Goal: Transaction & Acquisition: Purchase product/service

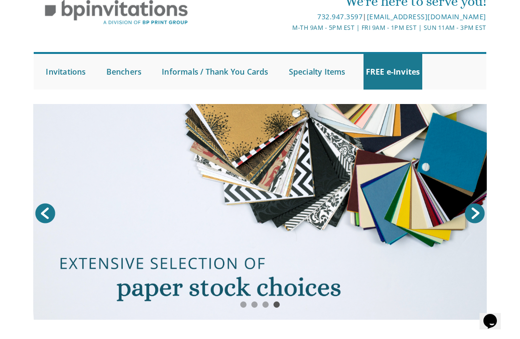
scroll to position [42, 0]
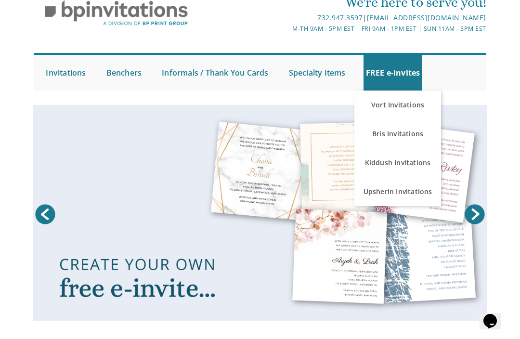
click at [405, 107] on link "Vort Invitations" at bounding box center [398, 105] width 87 height 29
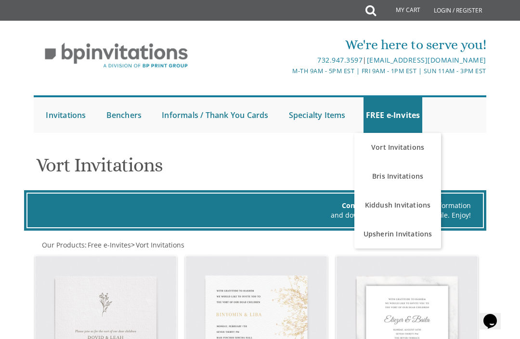
click at [413, 200] on link "Kiddush Invitations" at bounding box center [398, 205] width 87 height 29
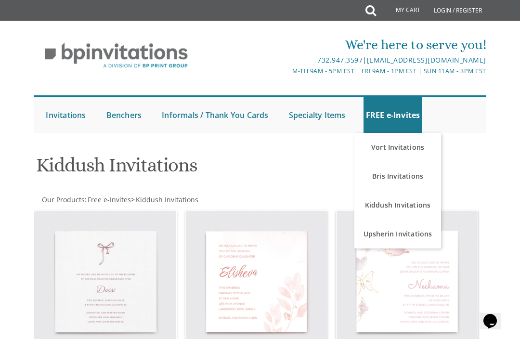
click at [413, 236] on link "Upsherin Invitations" at bounding box center [398, 234] width 87 height 29
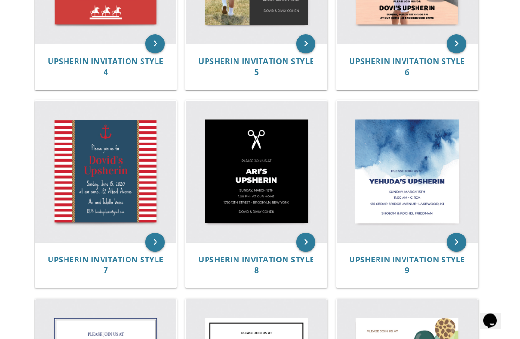
scroll to position [523, 0]
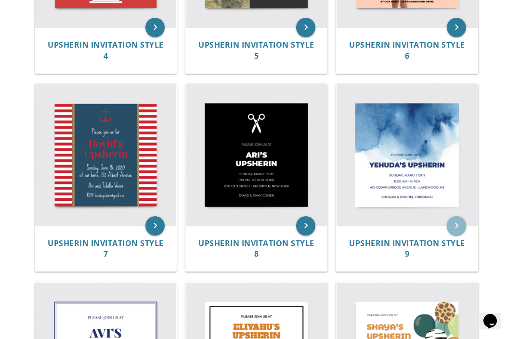
click at [455, 224] on icon "keyboard_arrow_right" at bounding box center [456, 225] width 19 height 19
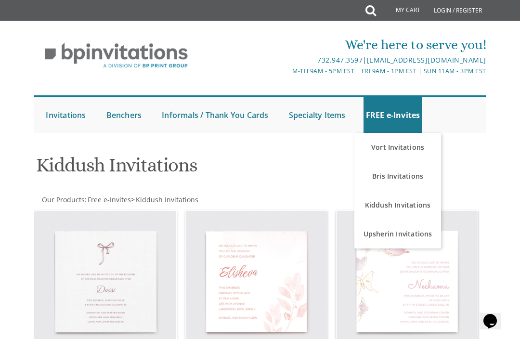
click at [405, 151] on link "Vort Invitations" at bounding box center [398, 147] width 87 height 29
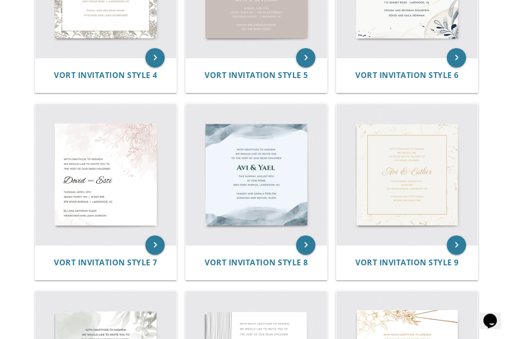
scroll to position [542, 0]
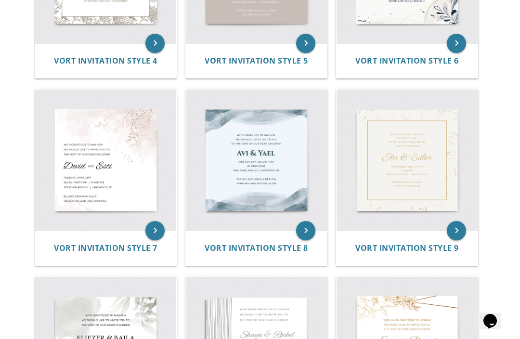
click at [426, 185] on img at bounding box center [407, 160] width 141 height 141
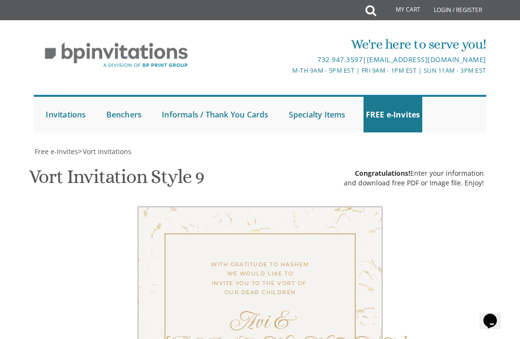
scroll to position [451, 0]
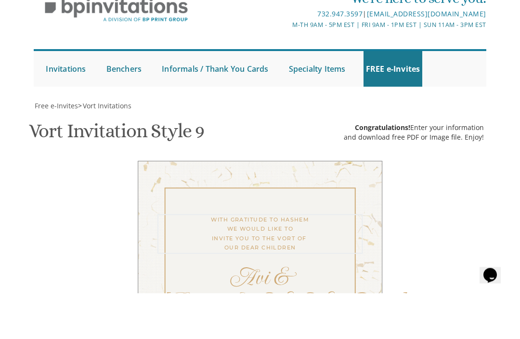
type textarea "With gratitude to Hashem You are invited to The wedding of"
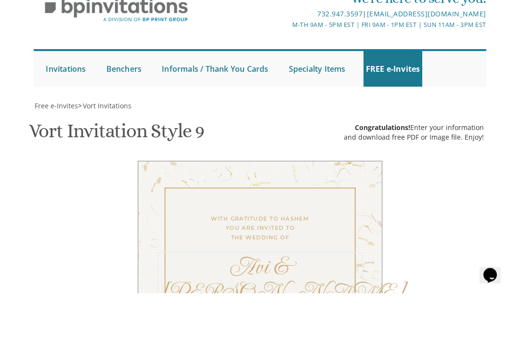
type textarea "[PERSON_NAME] & [PERSON_NAME]"
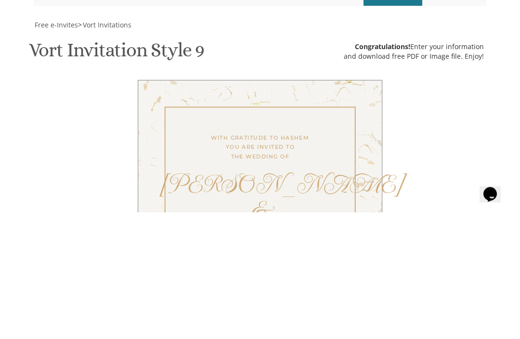
type textarea "[DATE] 6:15 pm [PERSON_NAME] [STREET_ADDRESS]"
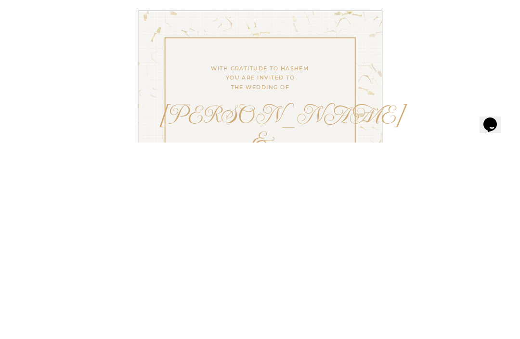
scroll to position [459, 0]
type textarea "Looking forward to seeing you there!"
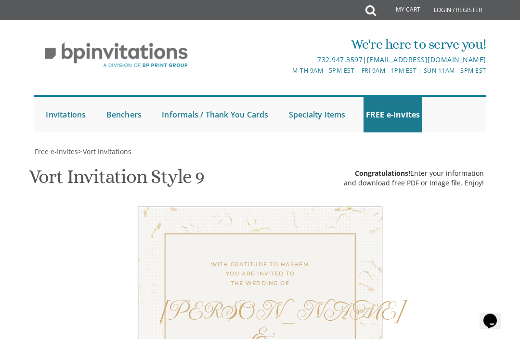
scroll to position [461, 0]
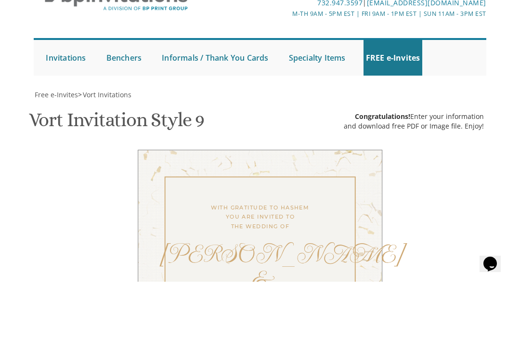
type textarea "[DATE] 6:15 pm [PERSON_NAME] [STREET_ADDRESS]"
click at [333, 299] on div "[PERSON_NAME] & [PERSON_NAME]" at bounding box center [260, 338] width 205 height 79
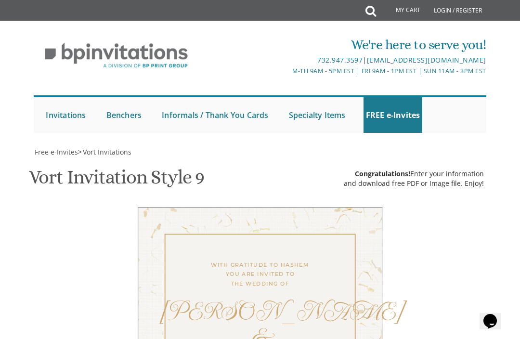
scroll to position [192, 0]
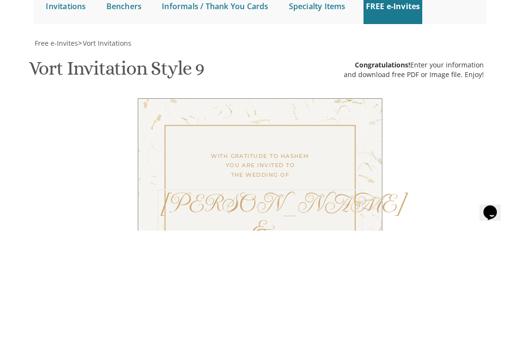
scroll to position [0, 0]
type textarea "[PERSON_NAME] & [PERSON_NAME]"
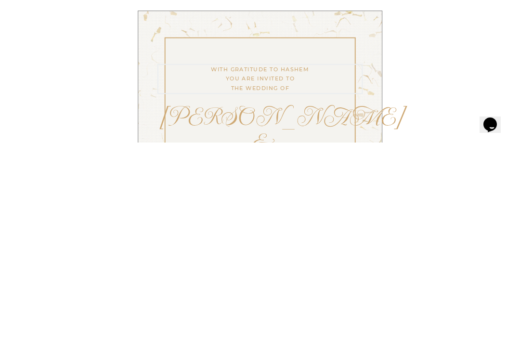
scroll to position [424, 0]
type textarea "[DATE] 6:15 pm [PERSON_NAME] [STREET_ADDRESS]"
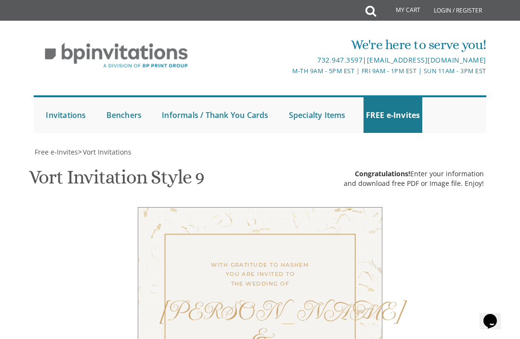
scroll to position [25, 0]
